Goal: Transaction & Acquisition: Book appointment/travel/reservation

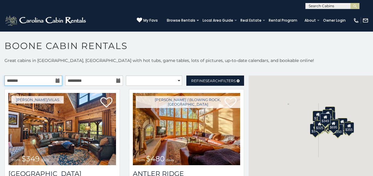
click at [56, 83] on input "text" at bounding box center [34, 80] width 58 height 10
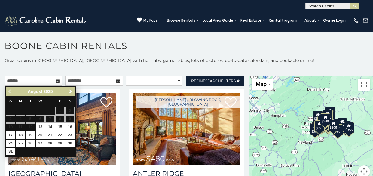
click at [70, 90] on span "Next" at bounding box center [70, 91] width 5 height 5
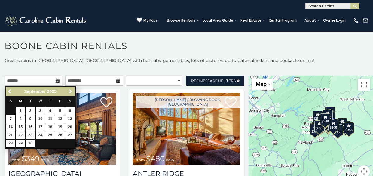
click at [70, 90] on span "Next" at bounding box center [70, 91] width 5 height 5
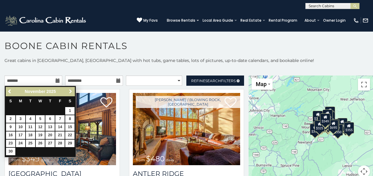
click at [70, 90] on span "Next" at bounding box center [70, 91] width 5 height 5
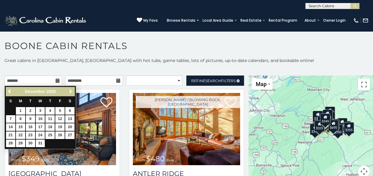
click at [70, 90] on span "Next" at bounding box center [70, 91] width 5 height 5
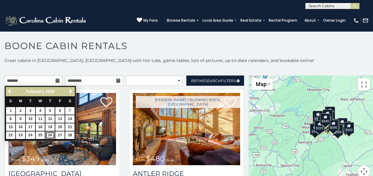
click at [50, 135] on link "26" at bounding box center [49, 135] width 9 height 8
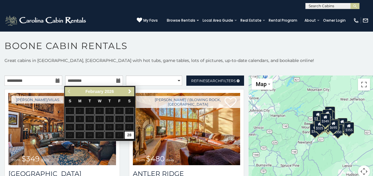
click at [56, 80] on icon at bounding box center [58, 80] width 4 height 4
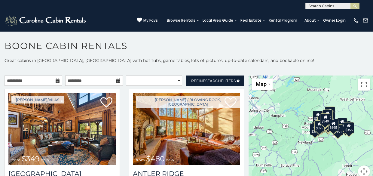
click at [56, 81] on icon at bounding box center [58, 80] width 4 height 4
click at [15, 81] on input "**********" at bounding box center [34, 80] width 58 height 10
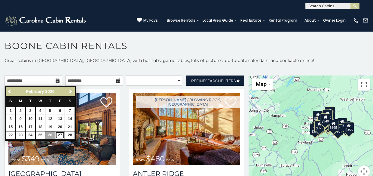
click at [60, 134] on link "27" at bounding box center [59, 135] width 9 height 8
type input "**********"
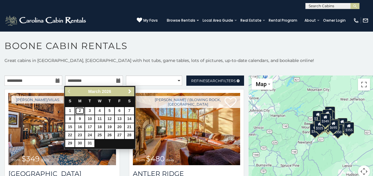
click at [78, 111] on link "2" at bounding box center [79, 111] width 9 height 8
type input "**********"
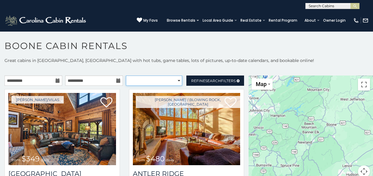
click at [173, 80] on select "**********" at bounding box center [154, 80] width 56 height 10
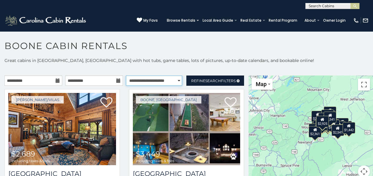
click at [126, 75] on select "**********" at bounding box center [154, 80] width 56 height 10
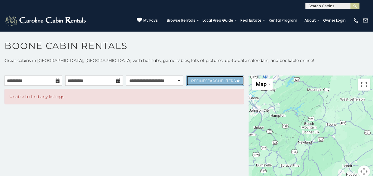
click at [209, 80] on span "Search" at bounding box center [213, 80] width 16 height 5
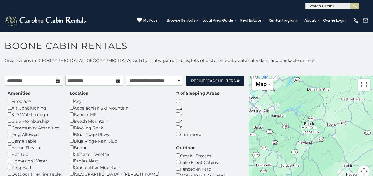
click at [74, 111] on div "Appalachian Ski Mountain" at bounding box center [118, 107] width 97 height 7
click at [75, 117] on div "Banner Elk" at bounding box center [118, 114] width 97 height 7
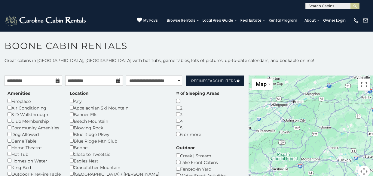
click at [74, 115] on div "Banner Elk" at bounding box center [118, 114] width 97 height 7
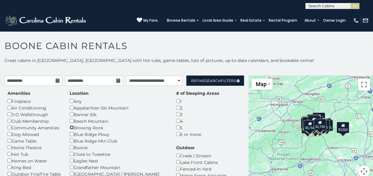
scroll to position [30, 0]
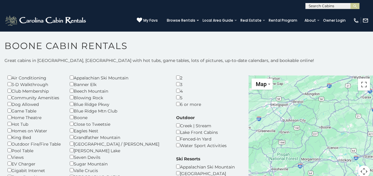
click at [69, 124] on div "Location Any Appalachian Ski Mountain Banner Elk Beech Mountain Blowing Rock Bl…" at bounding box center [118, 136] width 106 height 153
click at [71, 139] on div "Grandfather Mountain" at bounding box center [118, 137] width 97 height 7
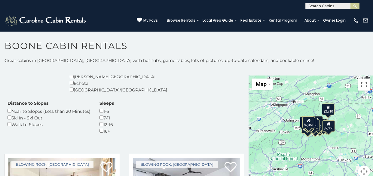
scroll to position [120, 0]
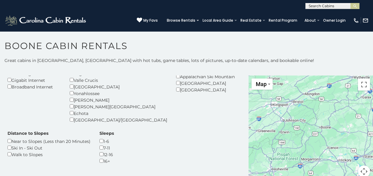
click at [71, 95] on div "Yonahlossee" at bounding box center [118, 93] width 97 height 7
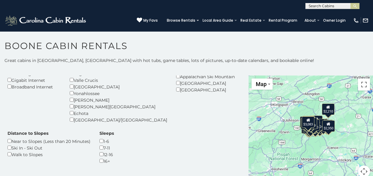
click at [95, 147] on div "Sleeps 1-6 7-11 12-16 16+" at bounding box center [106, 147] width 23 height 34
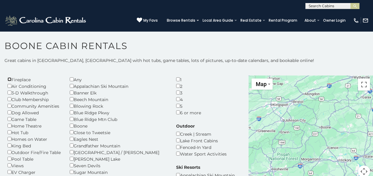
scroll to position [30, 0]
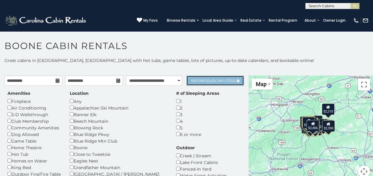
click at [207, 83] on link "Refine Search Filters" at bounding box center [215, 80] width 58 height 10
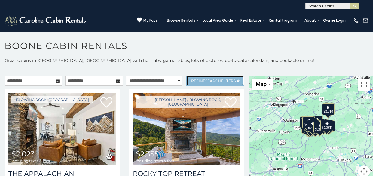
click at [216, 82] on span "Refine Search Filters" at bounding box center [213, 80] width 44 height 5
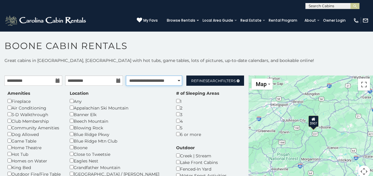
click at [175, 80] on select "**********" at bounding box center [154, 80] width 56 height 10
select select "*********"
click at [126, 75] on select "**********" at bounding box center [154, 80] width 56 height 10
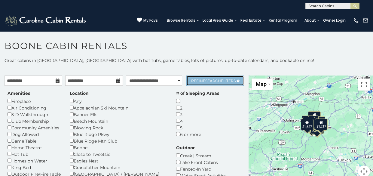
click at [214, 77] on link "Refine Search Filters" at bounding box center [215, 80] width 58 height 10
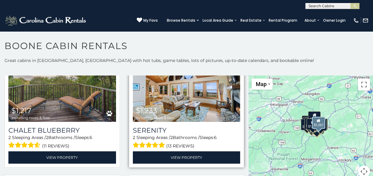
scroll to position [421, 0]
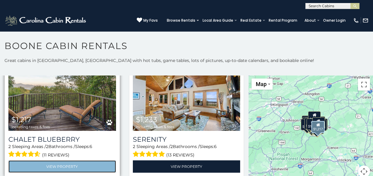
click at [65, 162] on link "View Property" at bounding box center [62, 166] width 108 height 12
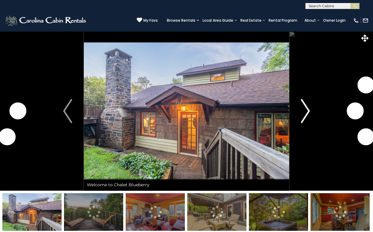
click at [306, 111] on img "Next" at bounding box center [305, 111] width 9 height 24
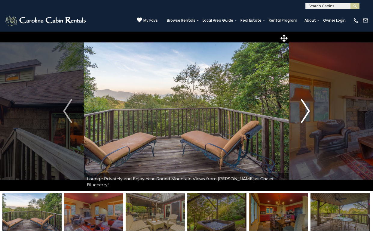
click at [305, 108] on img "Next" at bounding box center [305, 111] width 9 height 24
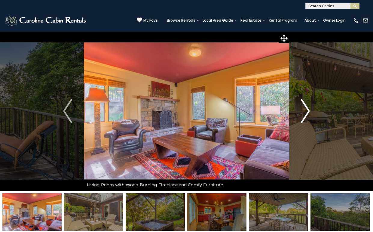
click at [305, 108] on img "Next" at bounding box center [305, 111] width 9 height 24
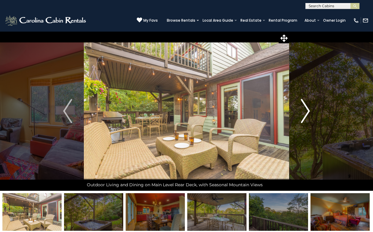
click at [306, 110] on img "Next" at bounding box center [305, 111] width 9 height 24
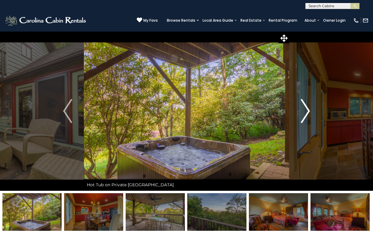
click at [306, 110] on img "Next" at bounding box center [305, 111] width 9 height 24
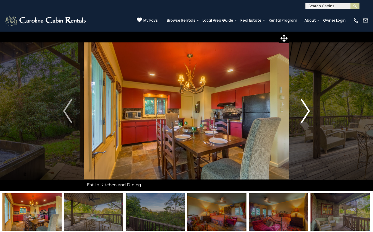
click at [306, 110] on img "Next" at bounding box center [305, 111] width 9 height 24
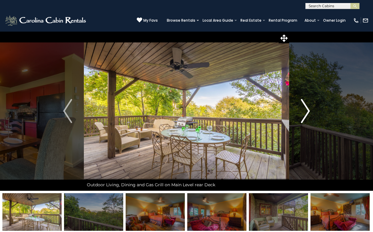
click at [306, 110] on img "Next" at bounding box center [305, 111] width 9 height 24
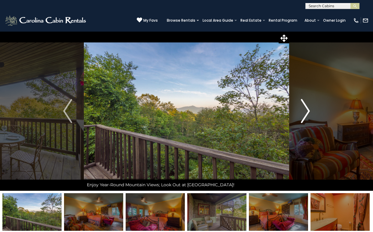
click at [306, 110] on img "Next" at bounding box center [305, 111] width 9 height 24
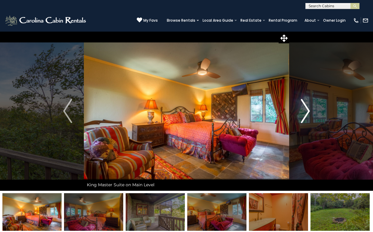
click at [306, 110] on img "Next" at bounding box center [305, 111] width 9 height 24
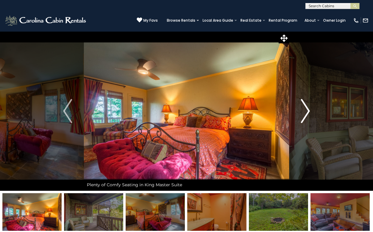
click at [306, 110] on img "Next" at bounding box center [305, 111] width 9 height 24
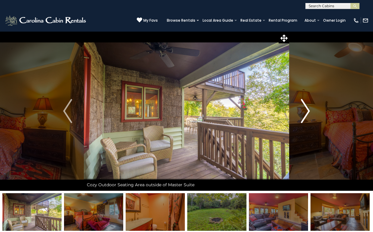
click at [309, 108] on img "Next" at bounding box center [305, 111] width 9 height 24
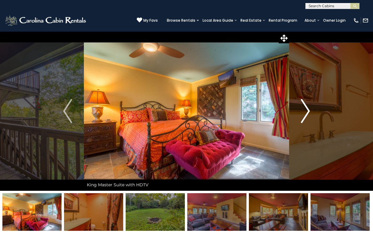
click at [307, 108] on img "Next" at bounding box center [305, 111] width 9 height 24
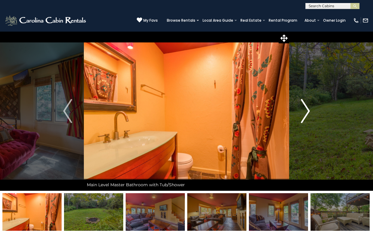
click at [307, 108] on img "Next" at bounding box center [305, 111] width 9 height 24
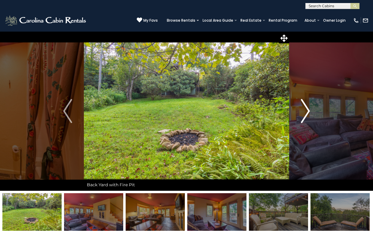
click at [307, 108] on img "Next" at bounding box center [305, 111] width 9 height 24
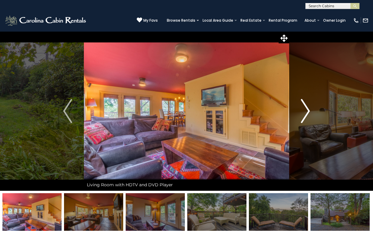
click at [307, 108] on img "Next" at bounding box center [305, 111] width 9 height 24
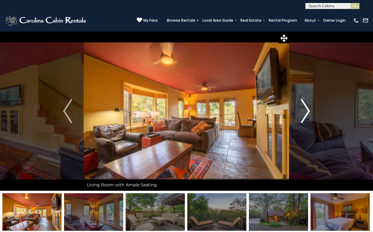
click at [307, 108] on img "Next" at bounding box center [305, 111] width 9 height 24
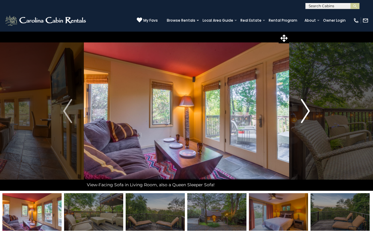
click at [307, 108] on img "Next" at bounding box center [305, 111] width 9 height 24
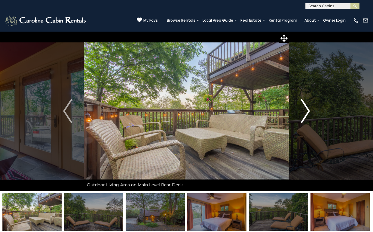
click at [307, 108] on img "Next" at bounding box center [305, 111] width 9 height 24
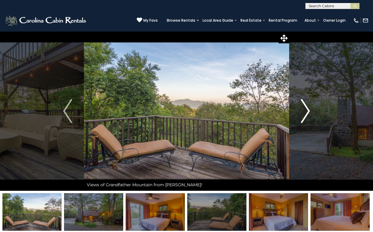
click at [307, 108] on img "Next" at bounding box center [305, 111] width 9 height 24
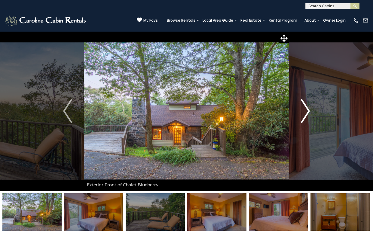
click at [307, 108] on img "Next" at bounding box center [305, 111] width 9 height 24
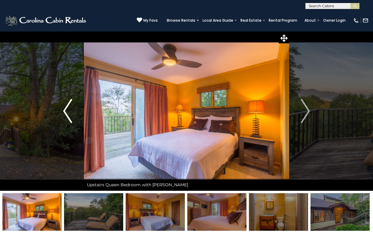
click at [62, 114] on button "Previous" at bounding box center [67, 110] width 32 height 159
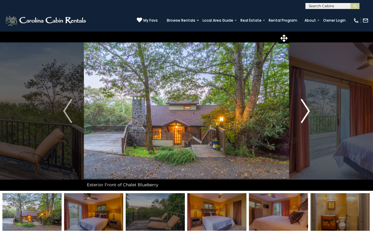
click at [307, 106] on img "Next" at bounding box center [305, 111] width 9 height 24
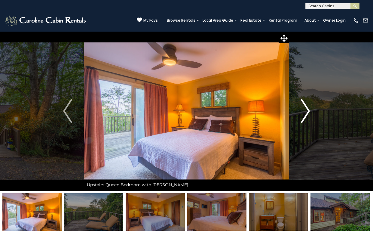
click at [307, 106] on img "Next" at bounding box center [305, 111] width 9 height 24
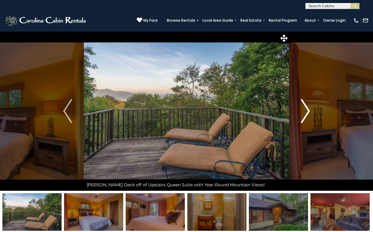
click at [307, 106] on img "Next" at bounding box center [305, 111] width 9 height 24
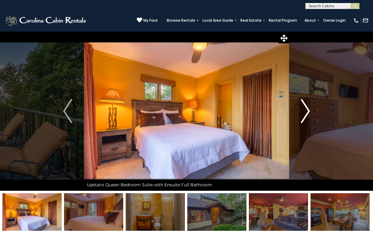
click at [307, 106] on img "Next" at bounding box center [305, 111] width 9 height 24
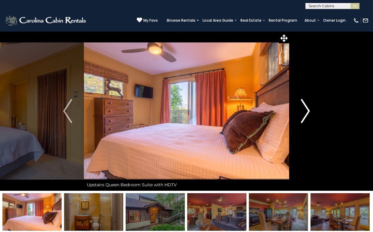
click at [307, 106] on img "Next" at bounding box center [305, 111] width 9 height 24
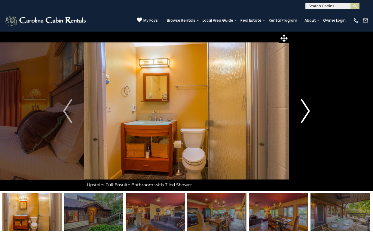
click at [307, 106] on img "Next" at bounding box center [305, 111] width 9 height 24
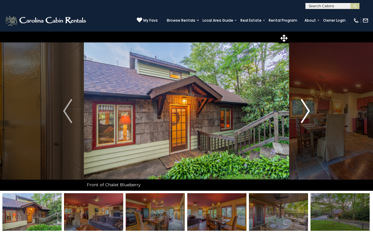
click at [307, 106] on img "Next" at bounding box center [305, 111] width 9 height 24
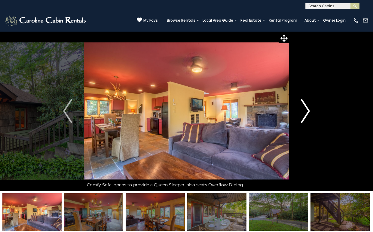
click at [307, 106] on img "Next" at bounding box center [305, 111] width 9 height 24
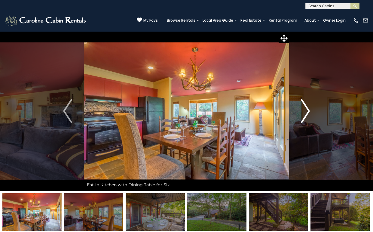
click at [307, 106] on img "Next" at bounding box center [305, 111] width 9 height 24
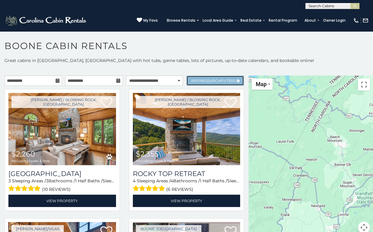
click at [205, 81] on span "Search" at bounding box center [213, 80] width 16 height 5
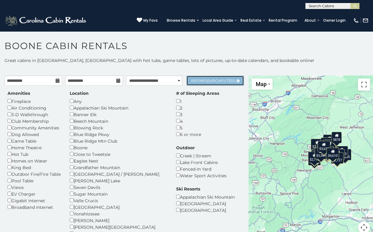
click at [205, 81] on span "Search" at bounding box center [213, 80] width 16 height 5
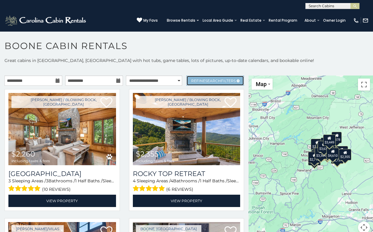
click at [227, 78] on span "Refine Search Filters" at bounding box center [213, 80] width 44 height 5
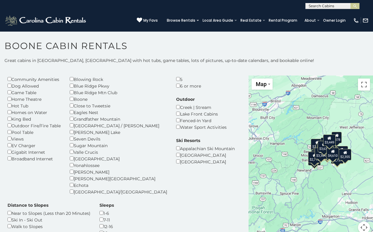
scroll to position [90, 0]
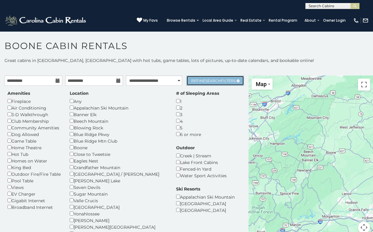
click at [211, 81] on span "Search" at bounding box center [213, 80] width 16 height 5
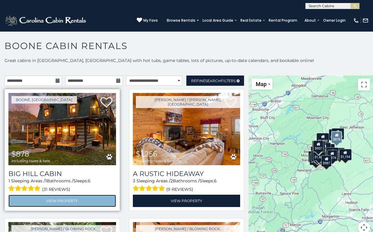
click at [88, 198] on link "View Property" at bounding box center [62, 200] width 108 height 12
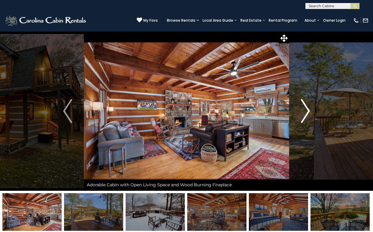
click at [307, 111] on img "Next" at bounding box center [305, 111] width 9 height 24
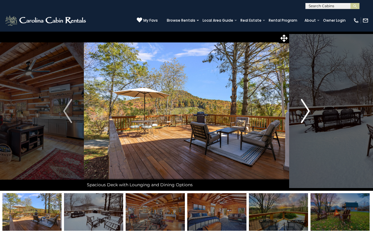
click at [307, 111] on img "Next" at bounding box center [305, 111] width 9 height 24
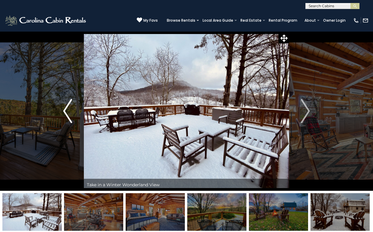
click at [67, 109] on img "Previous" at bounding box center [67, 111] width 9 height 24
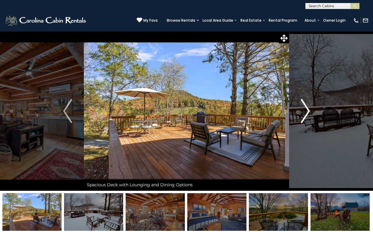
click at [305, 109] on img "Next" at bounding box center [305, 111] width 9 height 24
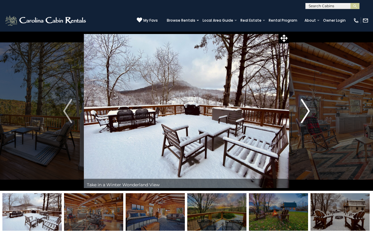
click at [305, 109] on img "Next" at bounding box center [305, 111] width 9 height 24
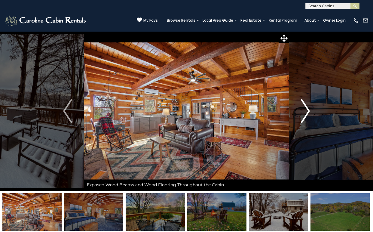
click at [306, 113] on img "Next" at bounding box center [305, 111] width 9 height 24
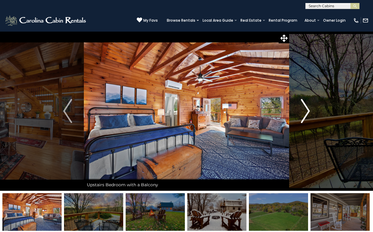
click at [306, 114] on img "Next" at bounding box center [305, 111] width 9 height 24
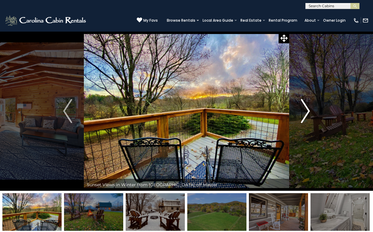
click at [306, 114] on img "Next" at bounding box center [305, 111] width 9 height 24
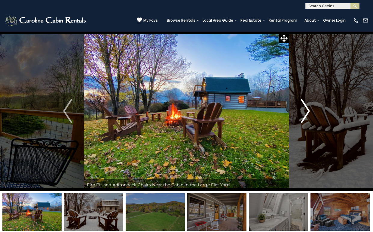
click at [306, 114] on img "Next" at bounding box center [305, 111] width 9 height 24
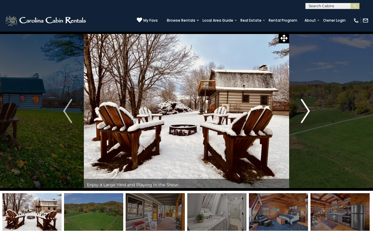
click at [306, 114] on img "Next" at bounding box center [305, 111] width 9 height 24
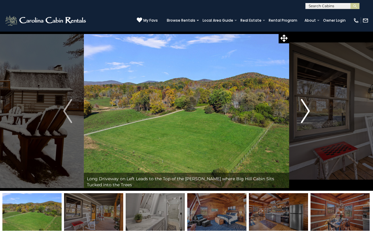
click at [306, 114] on img "Next" at bounding box center [305, 111] width 9 height 24
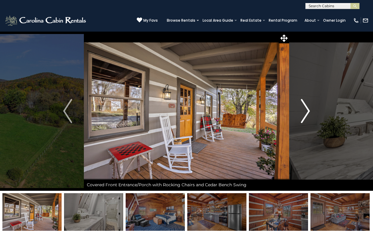
click at [306, 114] on img "Next" at bounding box center [305, 111] width 9 height 24
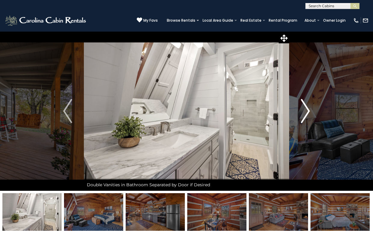
click at [306, 114] on img "Next" at bounding box center [305, 111] width 9 height 24
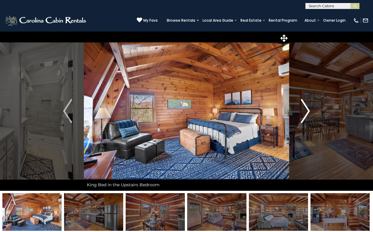
click at [306, 114] on img "Next" at bounding box center [305, 111] width 9 height 24
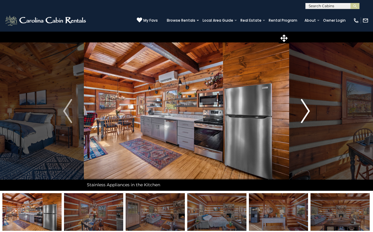
click at [306, 114] on img "Next" at bounding box center [305, 111] width 9 height 24
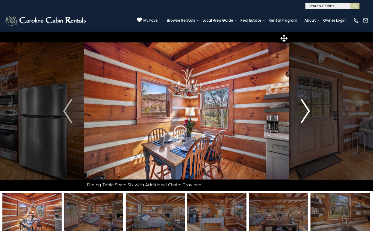
click at [306, 114] on img "Next" at bounding box center [305, 111] width 9 height 24
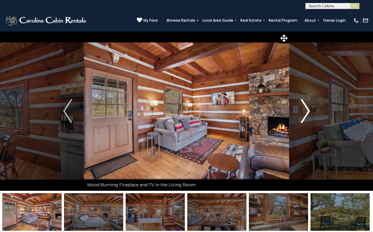
click at [306, 114] on img "Next" at bounding box center [305, 111] width 9 height 24
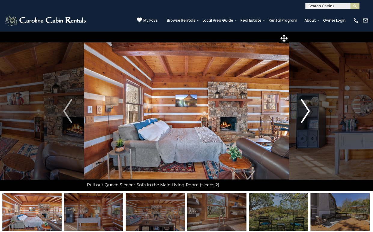
click at [306, 114] on img "Next" at bounding box center [305, 111] width 9 height 24
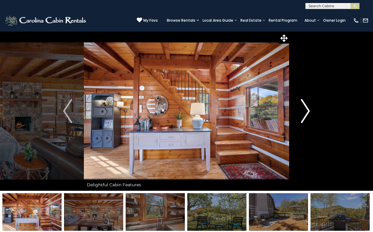
click at [306, 114] on img "Next" at bounding box center [305, 111] width 9 height 24
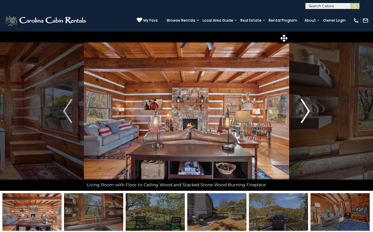
click at [306, 114] on img "Next" at bounding box center [305, 111] width 9 height 24
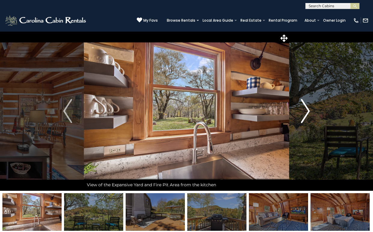
click at [306, 114] on img "Next" at bounding box center [305, 111] width 9 height 24
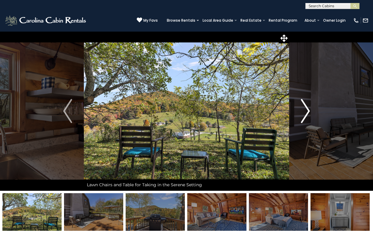
click at [306, 114] on img "Next" at bounding box center [305, 111] width 9 height 24
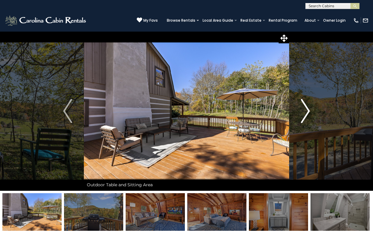
click at [306, 114] on img "Next" at bounding box center [305, 111] width 9 height 24
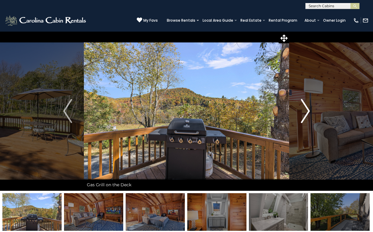
click at [306, 114] on img "Next" at bounding box center [305, 111] width 9 height 24
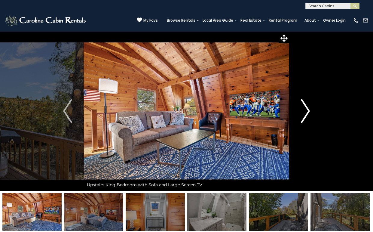
click at [306, 114] on img "Next" at bounding box center [305, 111] width 9 height 24
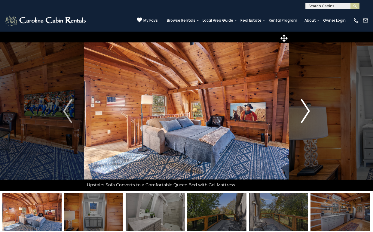
click at [306, 114] on img "Next" at bounding box center [305, 111] width 9 height 24
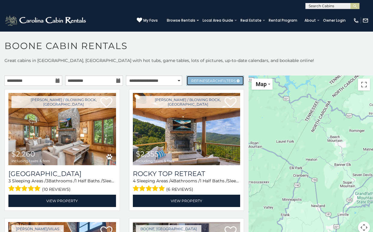
click at [207, 76] on link "Refine Search Filters" at bounding box center [215, 80] width 58 height 10
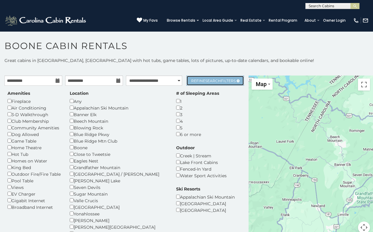
click at [210, 82] on span "Search" at bounding box center [213, 80] width 16 height 5
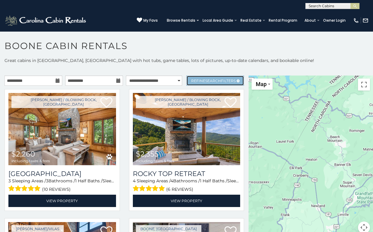
click at [215, 79] on span "Search" at bounding box center [213, 80] width 16 height 5
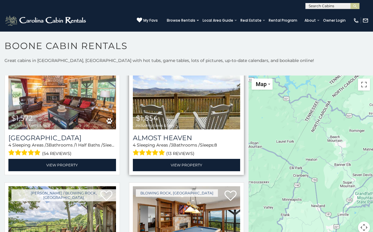
scroll to position [781, 0]
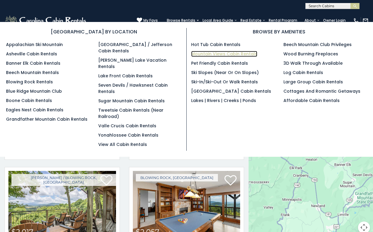
click at [231, 53] on link "Mountain Views Cabin Rentals" at bounding box center [224, 54] width 66 height 6
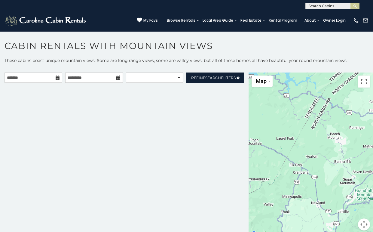
click at [56, 79] on icon at bounding box center [58, 77] width 4 height 4
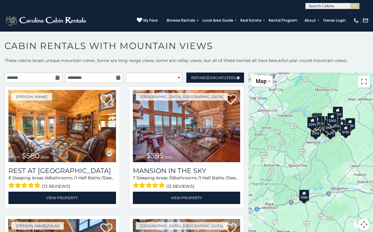
click at [56, 77] on icon at bounding box center [58, 77] width 4 height 4
click at [40, 77] on input "text" at bounding box center [34, 77] width 58 height 10
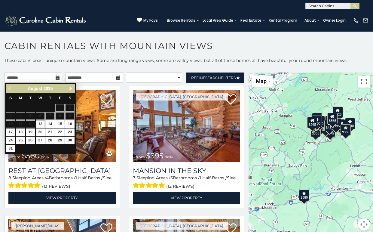
click at [71, 88] on span "Next" at bounding box center [70, 88] width 5 height 5
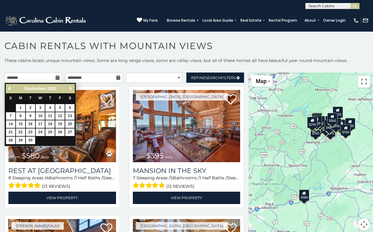
click at [71, 88] on span "Next" at bounding box center [70, 88] width 5 height 5
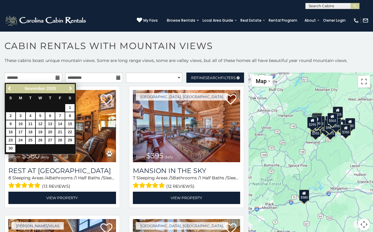
click at [71, 88] on span "Next" at bounding box center [70, 88] width 5 height 5
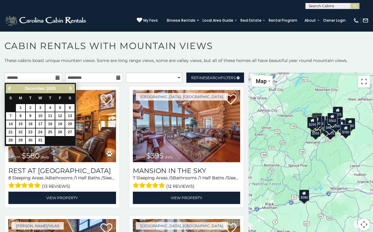
click at [71, 88] on span "Next" at bounding box center [70, 88] width 5 height 5
click at [70, 88] on span "Next" at bounding box center [70, 88] width 5 height 5
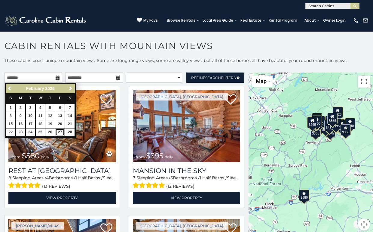
click at [59, 131] on link "27" at bounding box center [59, 132] width 9 height 8
type input "**********"
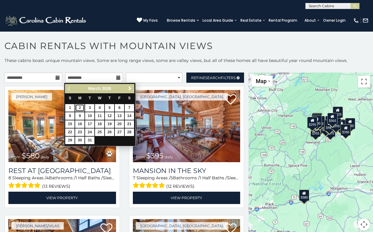
click at [78, 107] on link "2" at bounding box center [79, 108] width 9 height 8
type input "**********"
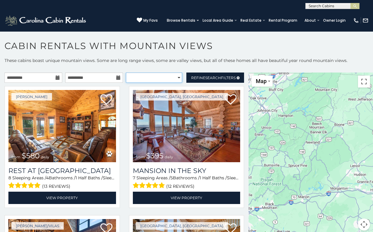
click at [177, 78] on select "**********" at bounding box center [154, 77] width 56 height 10
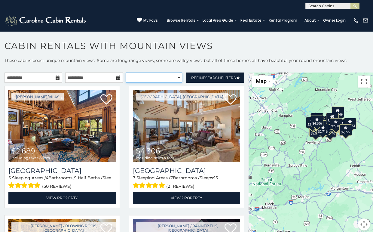
click at [174, 79] on select "**********" at bounding box center [154, 77] width 56 height 10
select select "*********"
click at [126, 72] on select "**********" at bounding box center [154, 77] width 56 height 10
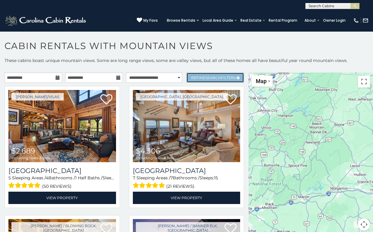
click at [205, 78] on span "Search" at bounding box center [213, 77] width 16 height 5
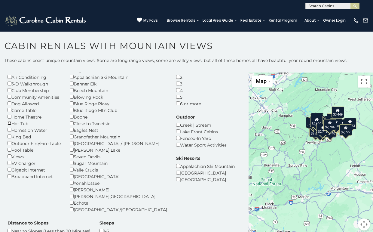
scroll to position [90, 0]
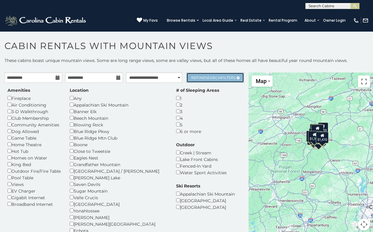
click at [205, 75] on span "Search" at bounding box center [213, 77] width 16 height 5
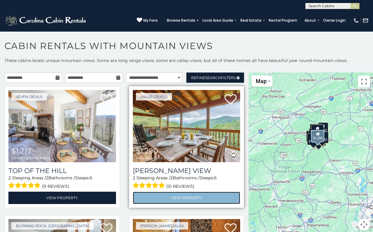
click at [188, 195] on link "View Property" at bounding box center [187, 197] width 108 height 12
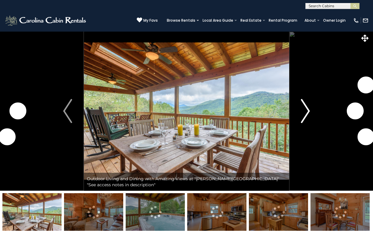
click at [309, 108] on img "Next" at bounding box center [305, 111] width 9 height 24
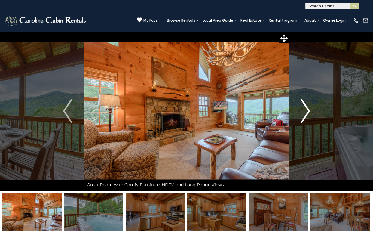
click at [309, 108] on img "Next" at bounding box center [305, 111] width 9 height 24
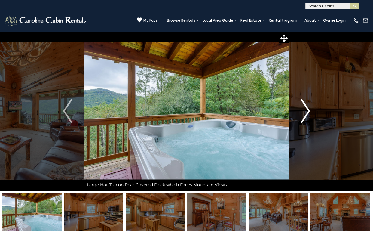
click at [309, 108] on img "Next" at bounding box center [305, 111] width 9 height 24
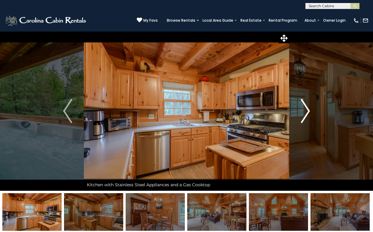
click at [309, 108] on img "Next" at bounding box center [305, 111] width 9 height 24
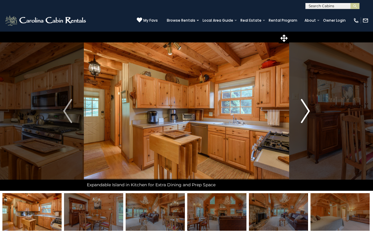
click at [309, 108] on img "Next" at bounding box center [305, 111] width 9 height 24
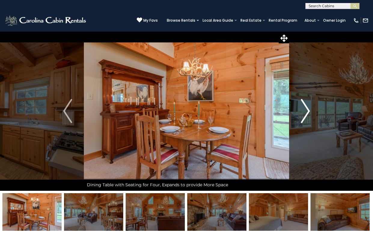
click at [309, 108] on img "Next" at bounding box center [305, 111] width 9 height 24
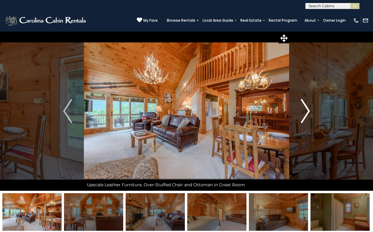
click at [309, 108] on img "Next" at bounding box center [305, 111] width 9 height 24
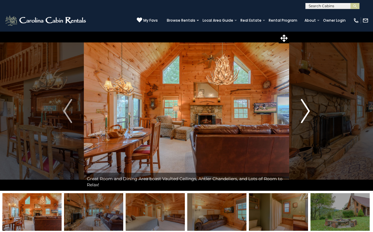
click at [309, 108] on img "Next" at bounding box center [305, 111] width 9 height 24
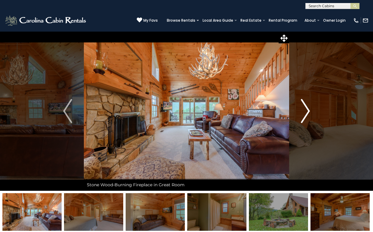
click at [309, 108] on img "Next" at bounding box center [305, 111] width 9 height 24
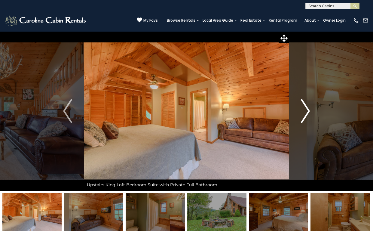
click at [309, 108] on img "Next" at bounding box center [305, 111] width 9 height 24
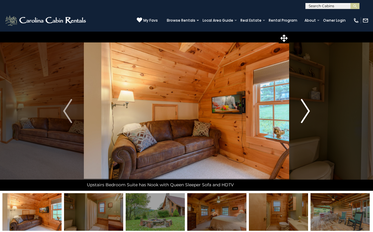
click at [309, 108] on img "Next" at bounding box center [305, 111] width 9 height 24
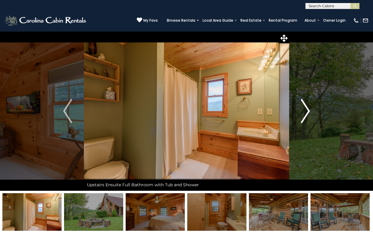
click at [309, 107] on img "Next" at bounding box center [305, 111] width 9 height 24
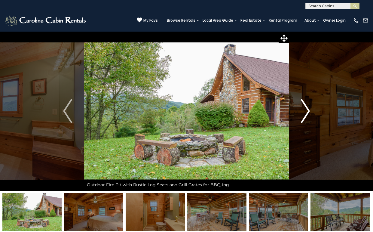
click at [309, 107] on img "Next" at bounding box center [305, 111] width 9 height 24
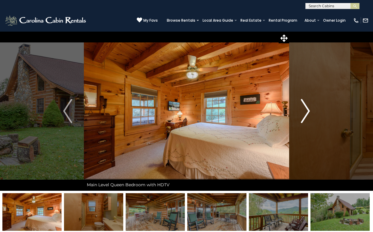
click at [309, 107] on img "Next" at bounding box center [305, 111] width 9 height 24
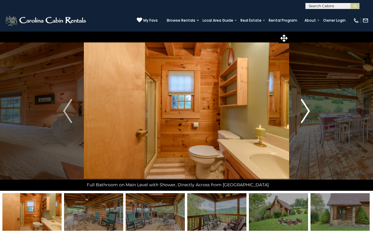
click at [309, 107] on img "Next" at bounding box center [305, 111] width 9 height 24
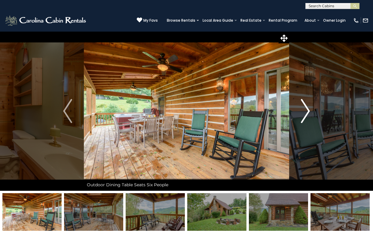
click at [309, 107] on img "Next" at bounding box center [305, 111] width 9 height 24
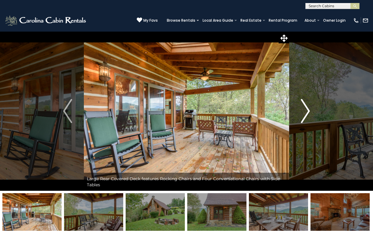
click at [309, 107] on img "Next" at bounding box center [305, 111] width 9 height 24
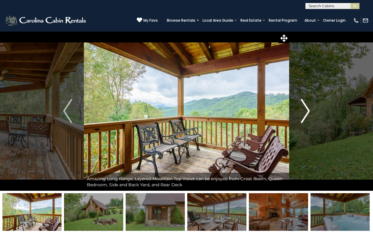
click at [309, 107] on img "Next" at bounding box center [305, 111] width 9 height 24
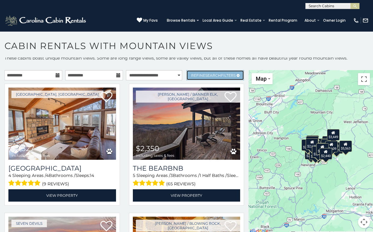
click at [199, 73] on span "Refine Search Filters" at bounding box center [213, 75] width 44 height 5
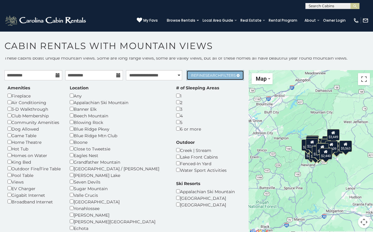
click at [200, 75] on span "Refine Search Filters" at bounding box center [213, 75] width 44 height 5
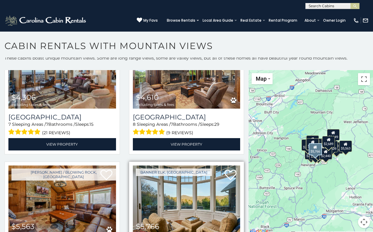
scroll to position [961, 0]
